Goal: Navigation & Orientation: Find specific page/section

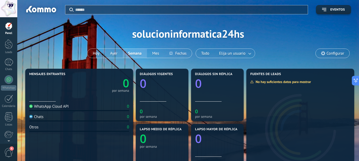
click at [134, 66] on div "Aplicar Eventos solucioninformatica24hs [DATE] [DATE] Semana Mes Todo Elija un …" at bounding box center [188, 34] width 326 height 68
click at [9, 31] on link "Panel" at bounding box center [8, 28] width 17 height 13
click at [9, 43] on div at bounding box center [9, 44] width 8 height 10
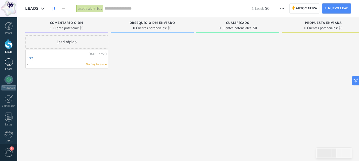
click at [10, 67] on link "Chats" at bounding box center [8, 65] width 17 height 13
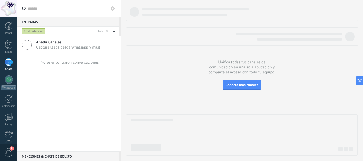
click at [10, 62] on div at bounding box center [9, 63] width 9 height 8
click at [8, 49] on link "Leads" at bounding box center [8, 46] width 17 height 15
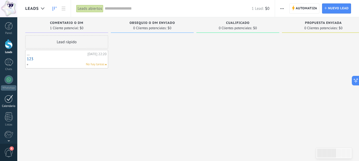
click at [6, 98] on div at bounding box center [9, 99] width 9 height 8
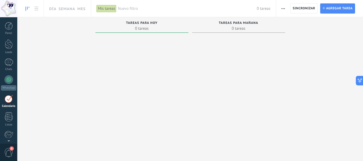
scroll to position [15, 0]
drag, startPoint x: 236, startPoint y: 30, endPoint x: 225, endPoint y: 40, distance: 15.5
click at [226, 39] on div "Tareas para [DATE] 0 tareas" at bounding box center [238, 82] width 97 height 131
click at [134, 22] on span "Tareas para hoy" at bounding box center [142, 23] width 32 height 4
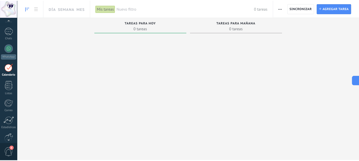
scroll to position [0, 0]
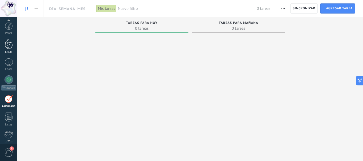
click at [9, 51] on div "Leads" at bounding box center [8, 52] width 15 height 3
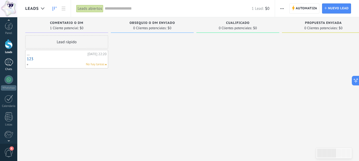
click at [10, 60] on div at bounding box center [9, 63] width 9 height 8
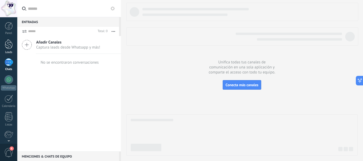
click at [8, 44] on div at bounding box center [9, 44] width 8 height 10
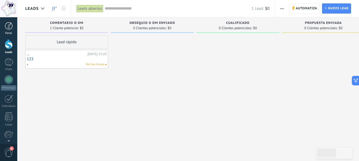
click at [13, 28] on link "Panel" at bounding box center [8, 28] width 17 height 13
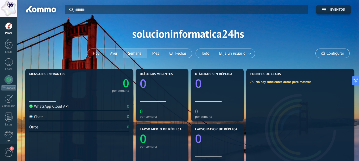
click at [244, 65] on div "Aplicar Eventos solucioninformatica24hs [DATE] [DATE] Semana Mes Todo Elija un …" at bounding box center [188, 34] width 326 height 68
click at [245, 67] on div "Aplicar Eventos solucioninformatica24hs [DATE] [DATE] Semana Mes Todo Elija un …" at bounding box center [188, 34] width 326 height 68
